Goal: Information Seeking & Learning: Learn about a topic

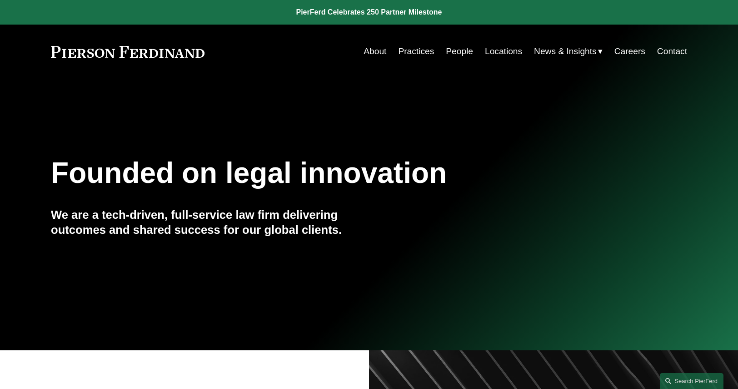
click at [451, 51] on link "People" at bounding box center [459, 51] width 27 height 17
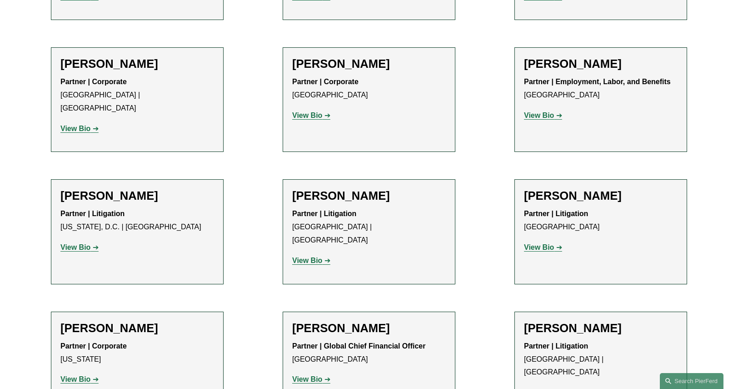
scroll to position [6865, 0]
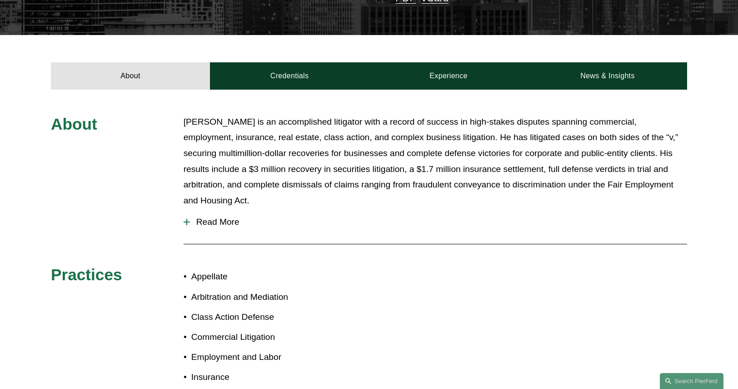
scroll to position [273, 0]
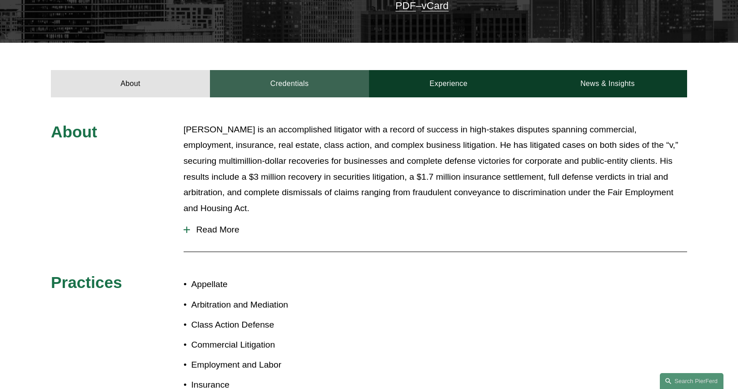
click at [296, 76] on link "Credentials" at bounding box center [289, 83] width 159 height 27
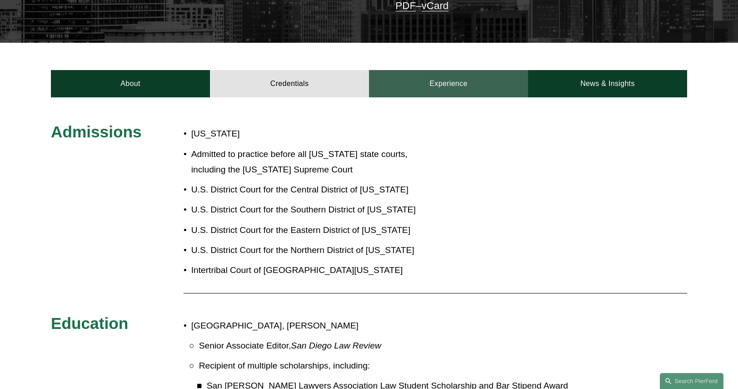
click at [446, 80] on link "Experience" at bounding box center [448, 83] width 159 height 27
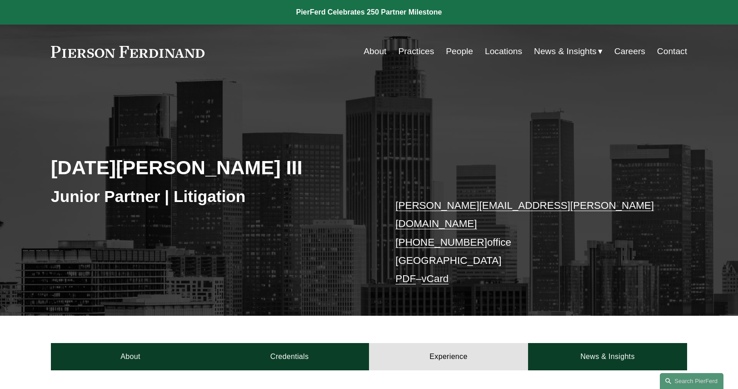
scroll to position [136, 0]
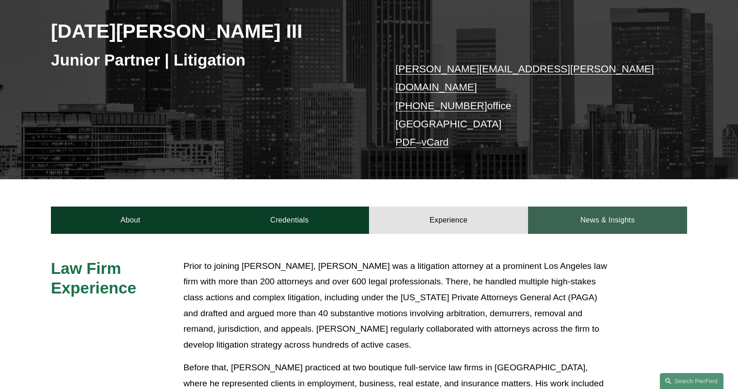
click at [565, 223] on link "News & Insights" at bounding box center [607, 219] width 159 height 27
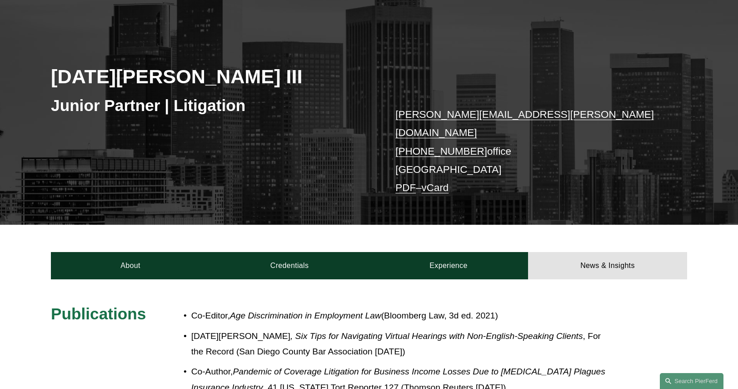
scroll to position [0, 0]
